Goal: Information Seeking & Learning: Learn about a topic

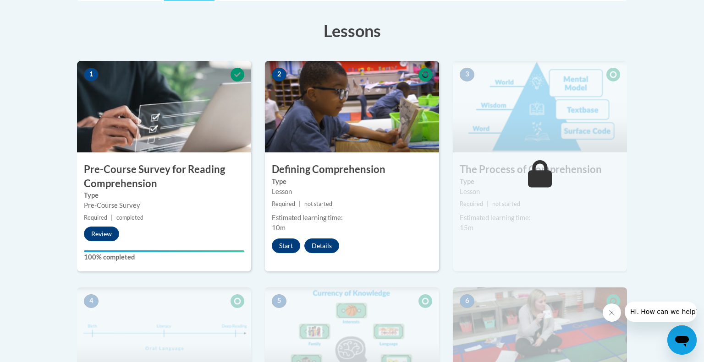
scroll to position [245, 0]
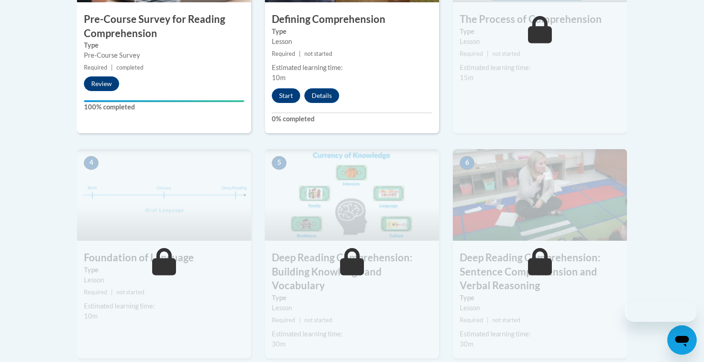
scroll to position [398, 0]
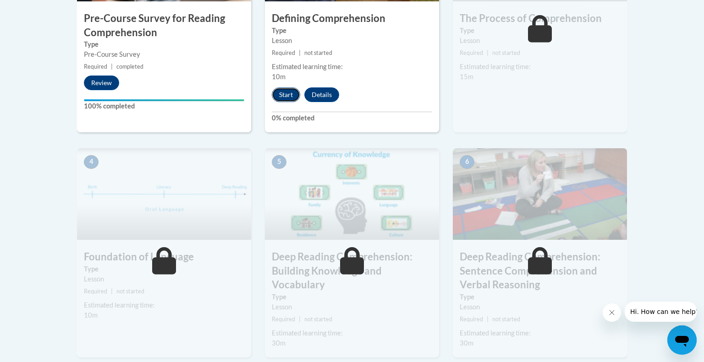
click at [292, 94] on button "Start" at bounding box center [286, 94] width 28 height 15
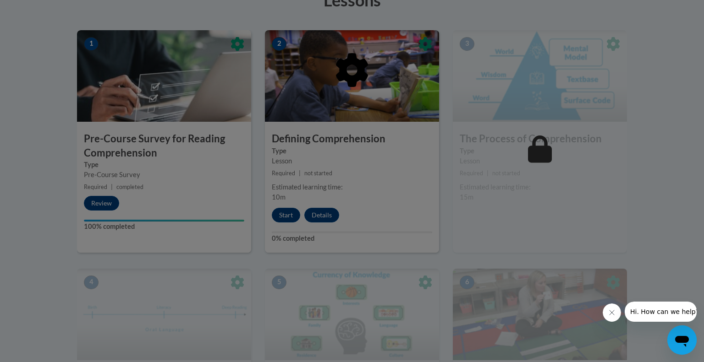
scroll to position [276, 0]
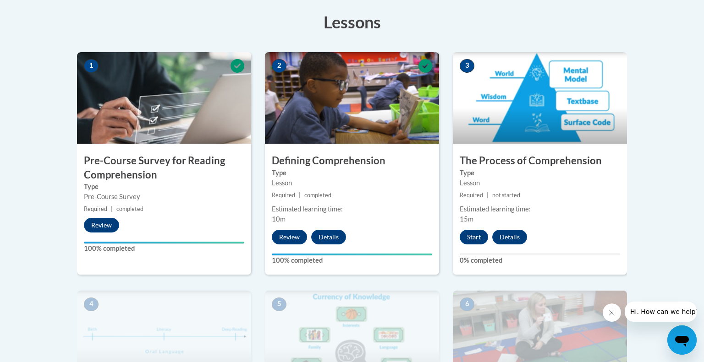
scroll to position [256, 0]
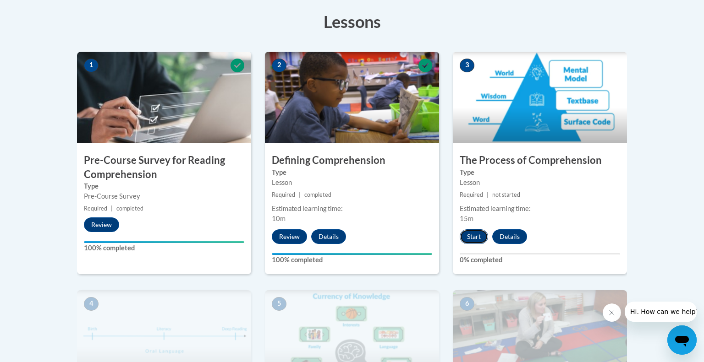
click at [480, 237] on button "Start" at bounding box center [473, 236] width 28 height 15
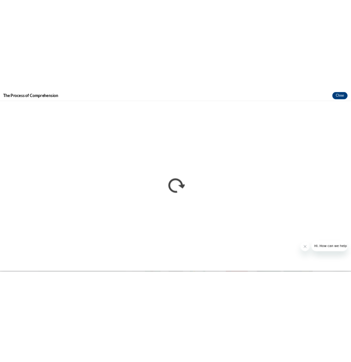
scroll to position [0, 0]
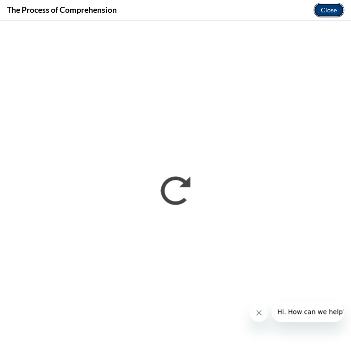
click at [333, 11] on button "Close" at bounding box center [328, 10] width 31 height 15
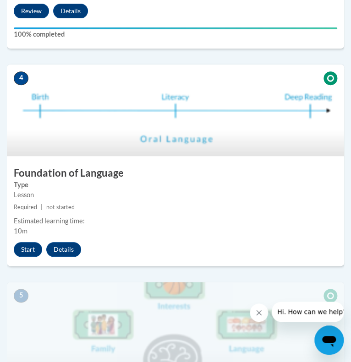
scroll to position [945, 0]
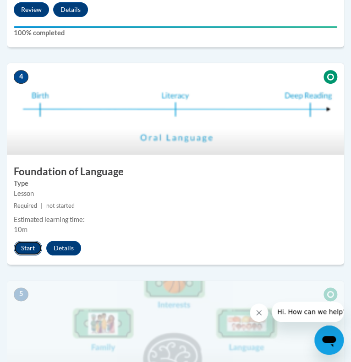
click at [30, 246] on button "Start" at bounding box center [28, 248] width 28 height 15
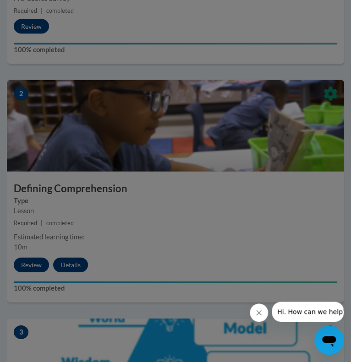
scroll to position [512, 0]
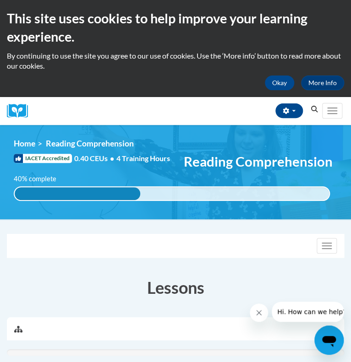
click at [183, 25] on h2 "This site uses cookies to help improve your learning experience." at bounding box center [175, 27] width 337 height 37
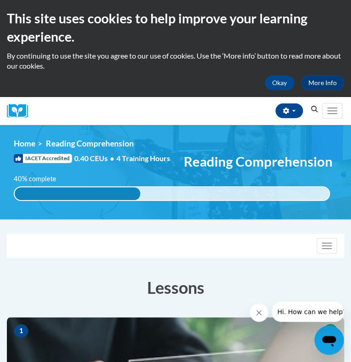
click at [115, 295] on h3 "Lessons" at bounding box center [175, 287] width 337 height 23
